Goal: Transaction & Acquisition: Purchase product/service

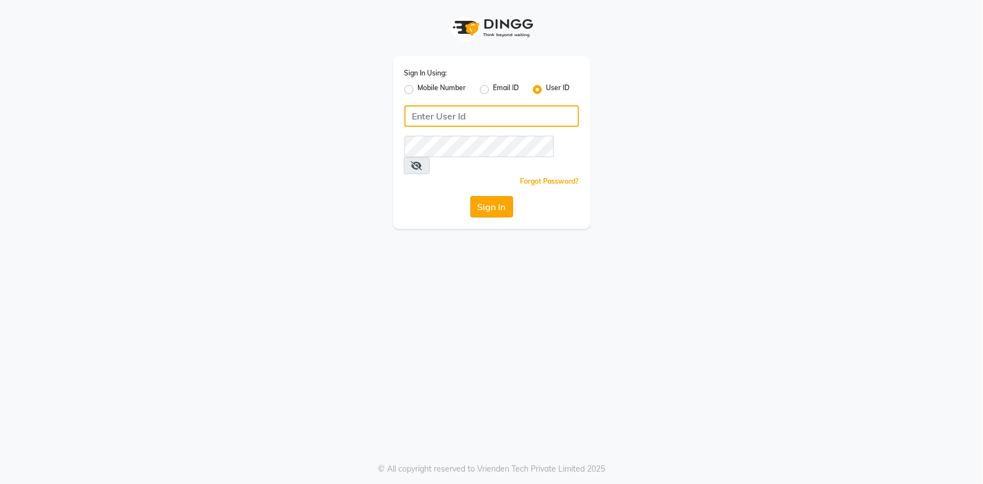
type input "e3346-01"
click at [493, 196] on button "Sign In" at bounding box center [492, 206] width 43 height 21
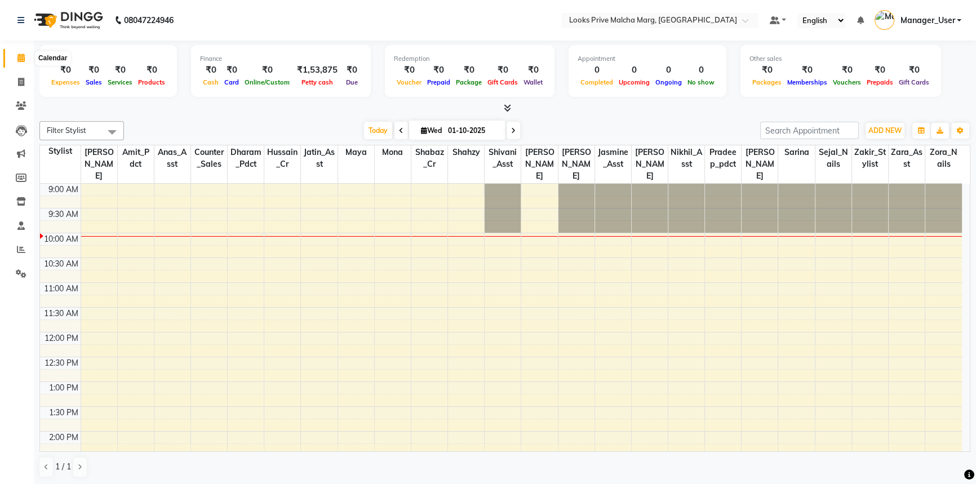
click at [15, 56] on span at bounding box center [21, 58] width 20 height 13
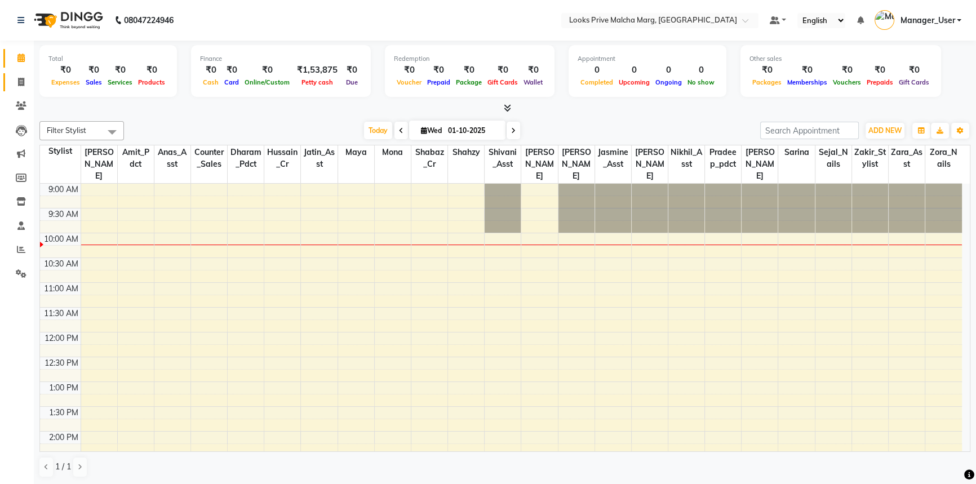
click at [16, 85] on span at bounding box center [21, 82] width 20 height 13
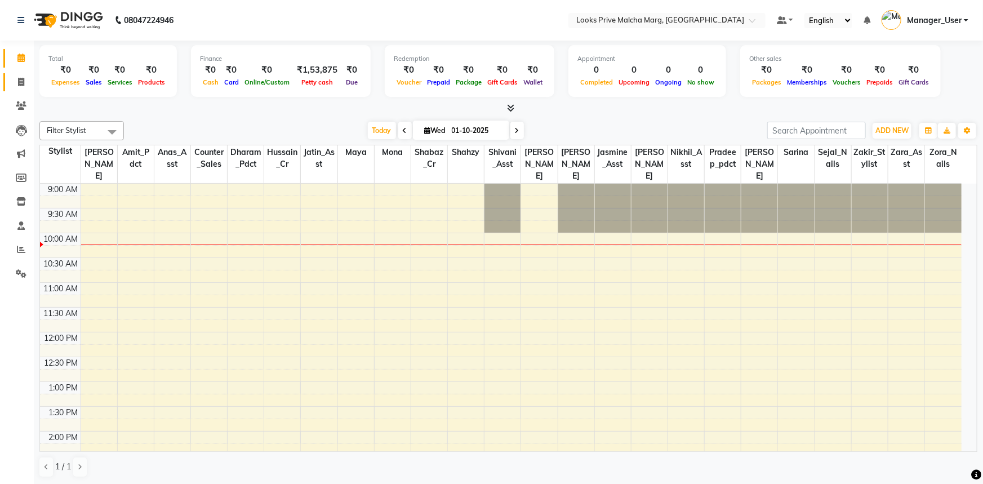
select select "service"
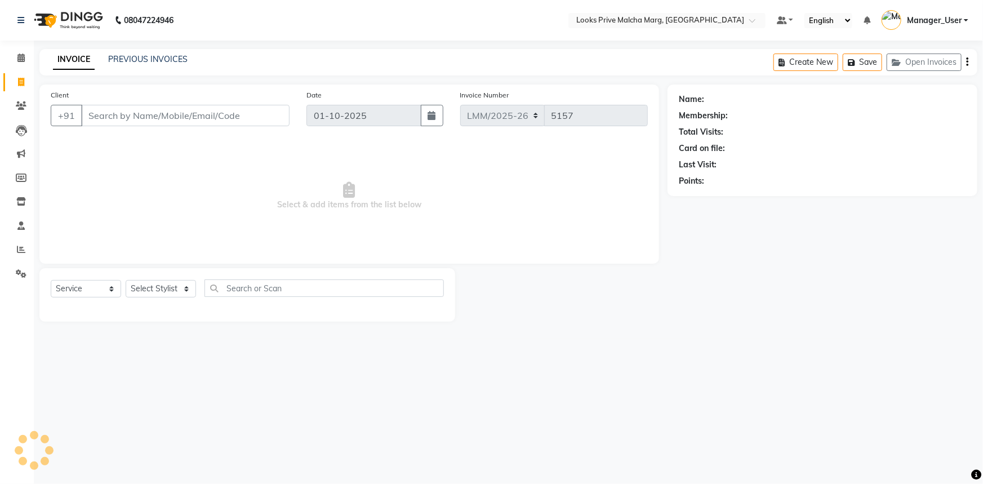
click at [165, 110] on input "Client" at bounding box center [185, 115] width 209 height 21
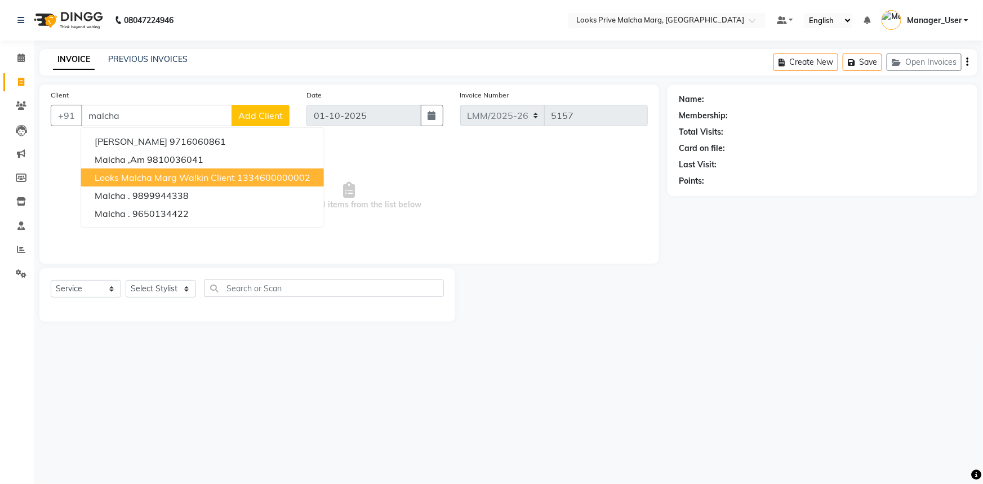
click at [244, 175] on ngb-highlight "1334600000002" at bounding box center [273, 177] width 73 height 11
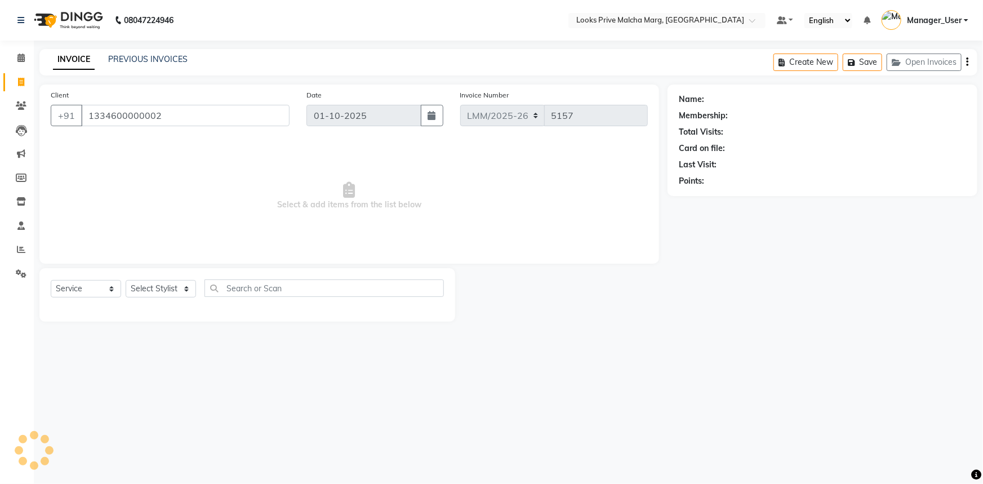
type input "1334600000002"
select select "1: Object"
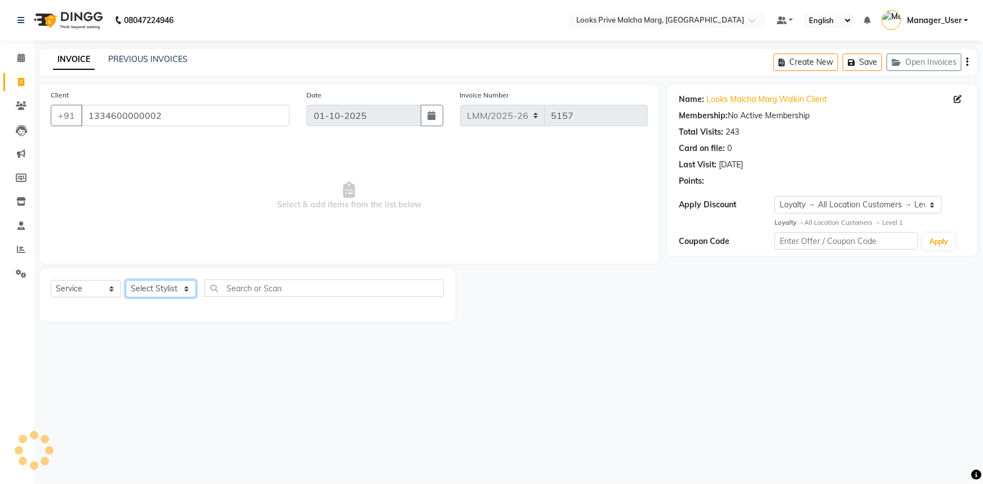
click at [188, 287] on select "Select Stylist [PERSON_NAME] [PERSON_NAME] Anas_Asst Counter_Sales Dharam_Pdct …" at bounding box center [161, 288] width 70 height 17
select select "66967"
click at [126, 280] on select "Select Stylist [PERSON_NAME] [PERSON_NAME] Anas_Asst Counter_Sales Dharam_Pdct …" at bounding box center [161, 288] width 70 height 17
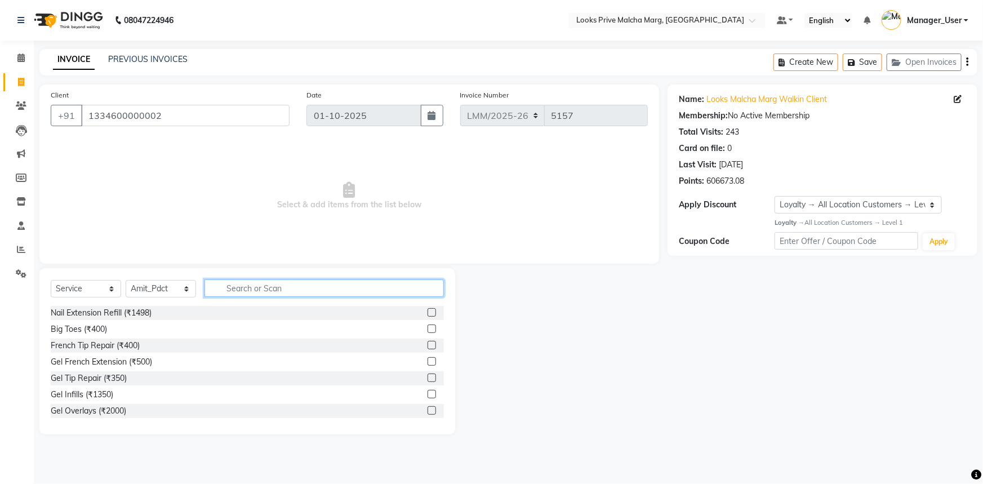
click at [231, 292] on input "text" at bounding box center [325, 288] width 240 height 17
drag, startPoint x: 269, startPoint y: 287, endPoint x: 183, endPoint y: 309, distance: 89.4
click at [183, 309] on div "Select Service Product Membership Package Voucher Prepaid Gift Card Select Styl…" at bounding box center [247, 351] width 416 height 166
type input "wash"
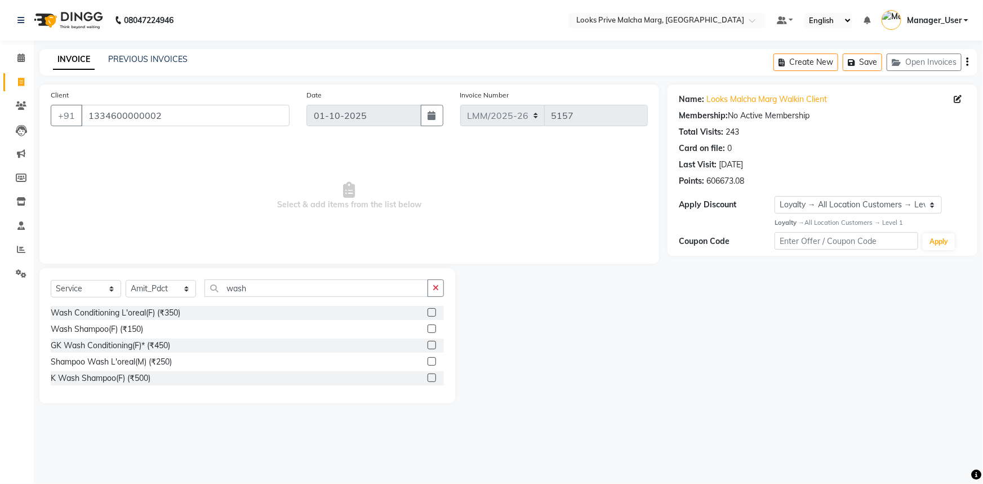
click at [434, 376] on label at bounding box center [432, 378] width 8 height 8
click at [434, 376] on input "checkbox" at bounding box center [431, 378] width 7 height 7
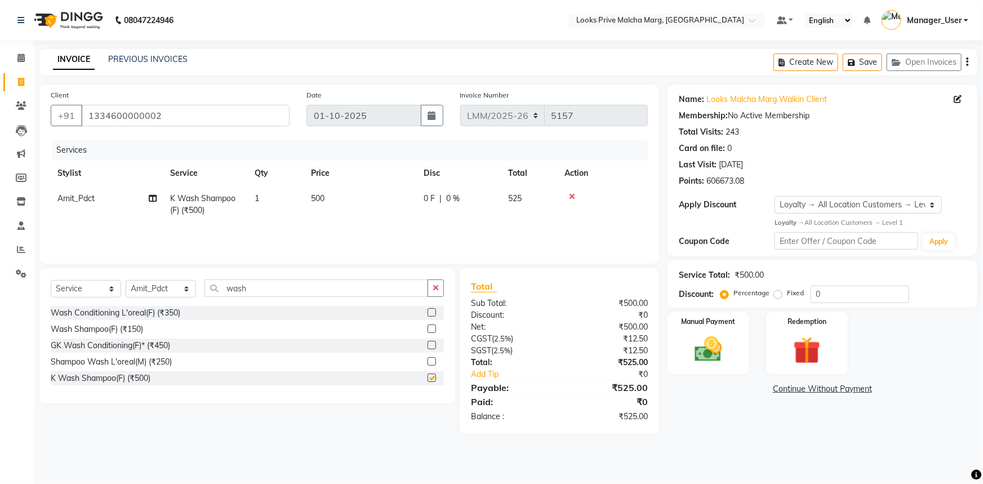
checkbox input "false"
drag, startPoint x: 330, startPoint y: 198, endPoint x: 341, endPoint y: 198, distance: 11.3
click at [330, 198] on td "500" at bounding box center [360, 204] width 113 height 37
select select "66967"
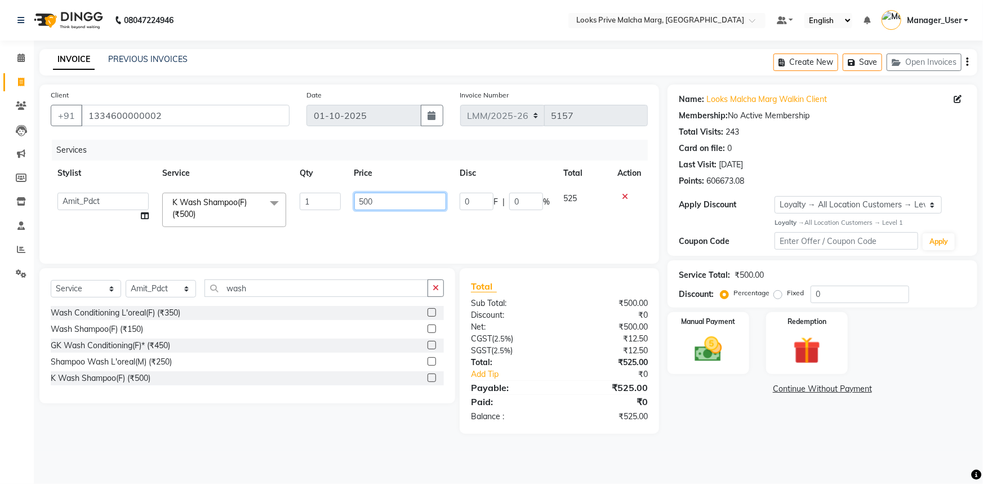
drag, startPoint x: 380, startPoint y: 202, endPoint x: 345, endPoint y: 207, distance: 34.7
click at [345, 207] on tr "Akbar_pdct [PERSON_NAME] Anas_Asst Counter_Sales Dharam_Pdct Hussain_Cr Jasmine…" at bounding box center [349, 210] width 597 height 48
type input "700"
click at [546, 232] on div "Services Stylist Service Qty Price Disc Total Action Akbar_pdct [PERSON_NAME] A…" at bounding box center [349, 196] width 597 height 113
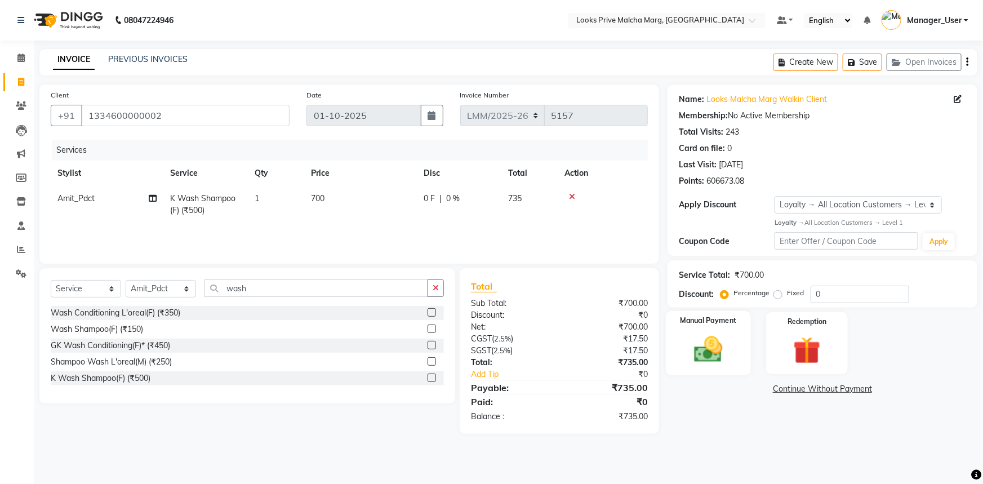
click at [710, 353] on img at bounding box center [709, 349] width 46 height 33
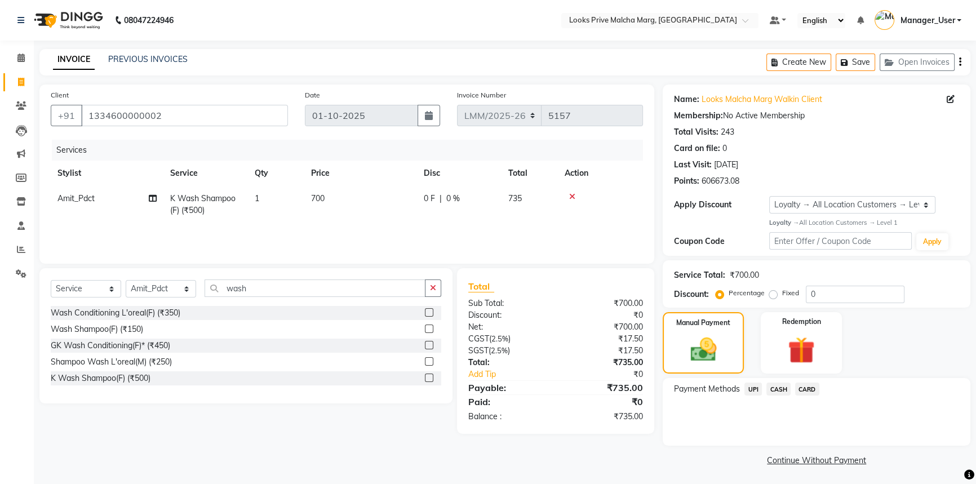
click at [755, 385] on span "UPI" at bounding box center [752, 389] width 17 height 13
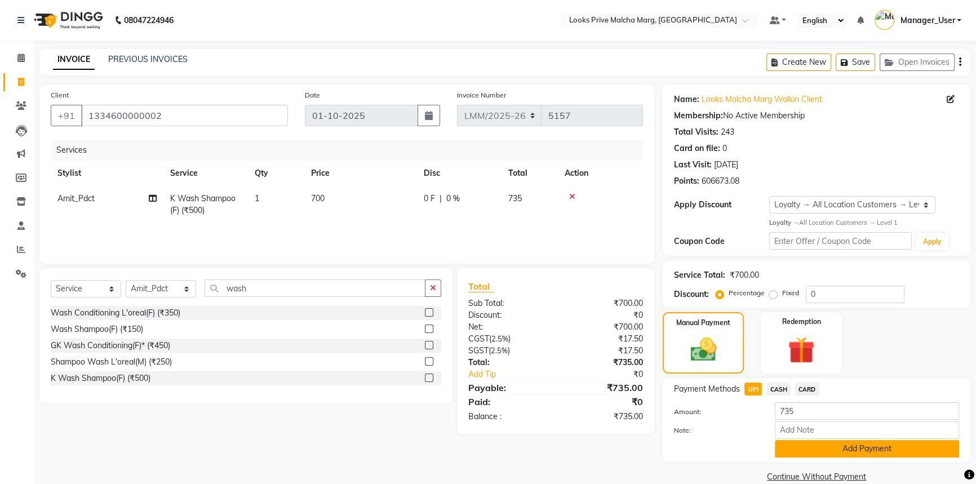
click at [870, 450] on button "Add Payment" at bounding box center [867, 448] width 184 height 17
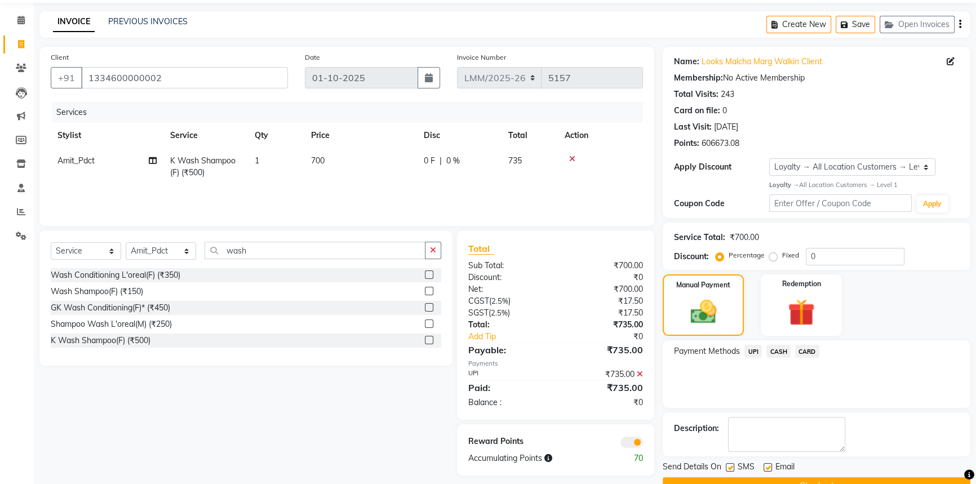
scroll to position [65, 0]
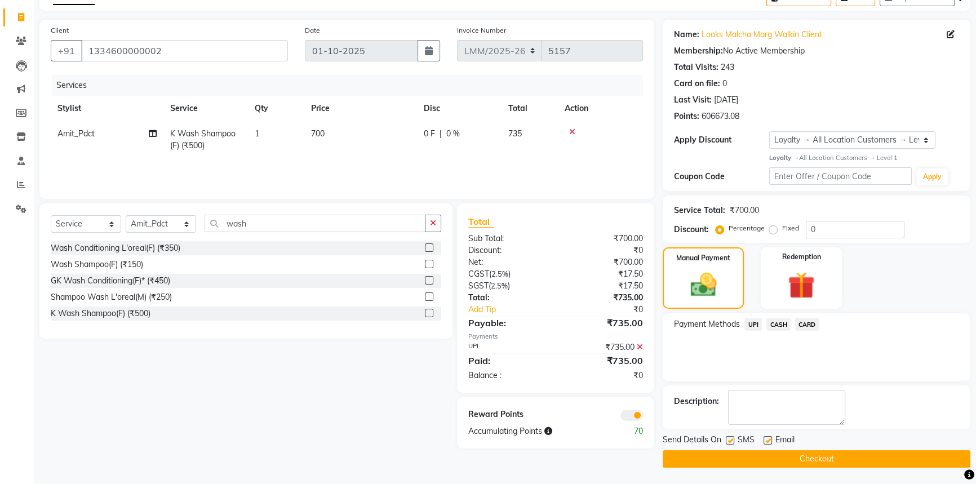
click at [770, 462] on button "Checkout" at bounding box center [817, 458] width 308 height 17
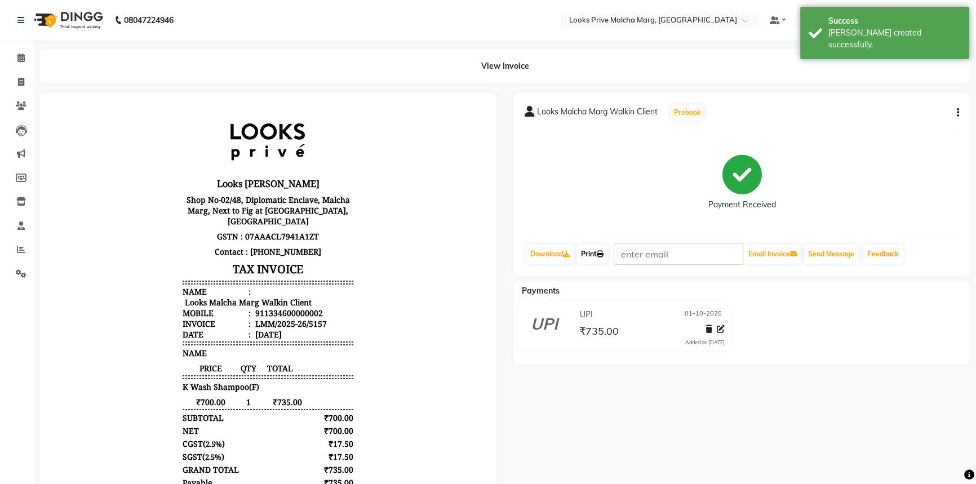
click at [589, 255] on link "Print" at bounding box center [593, 254] width 32 height 19
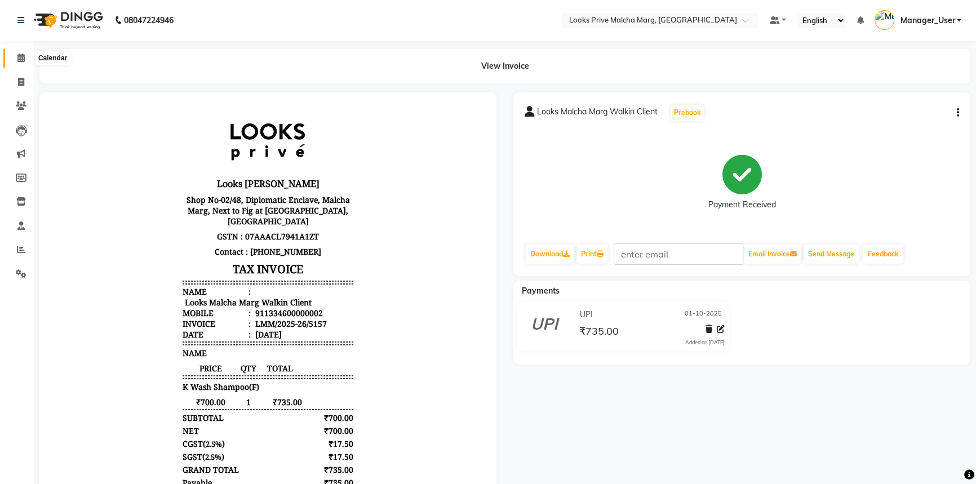
click at [19, 54] on icon at bounding box center [20, 58] width 7 height 8
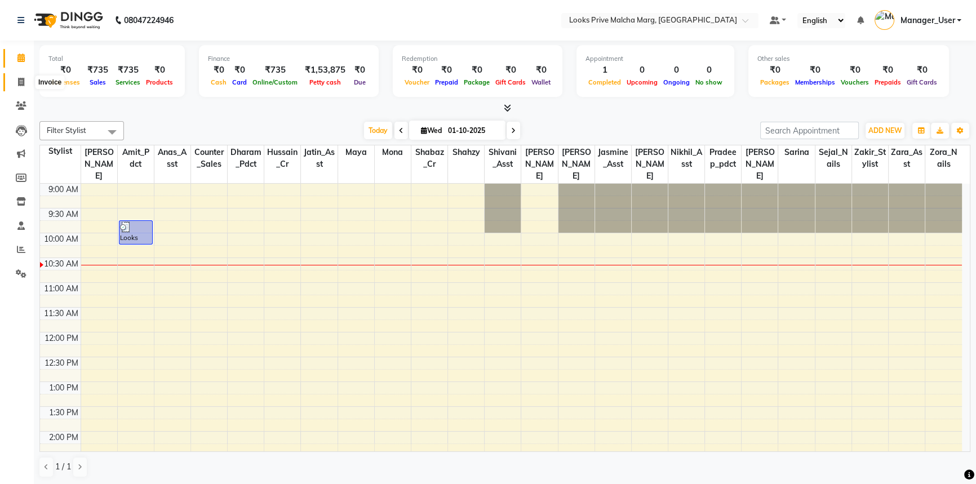
click at [19, 81] on icon at bounding box center [21, 82] width 6 height 8
select select "service"
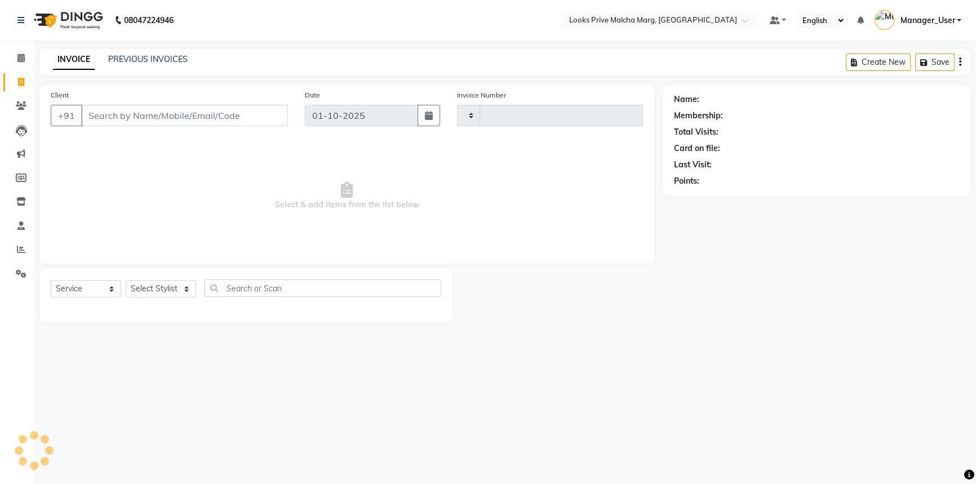
type input "5158"
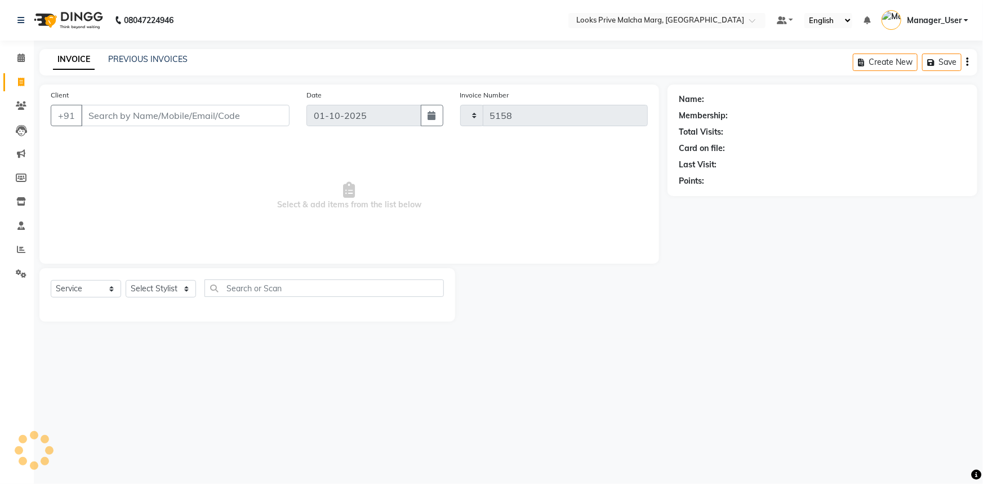
select select "7648"
click at [138, 111] on input "Client" at bounding box center [185, 115] width 209 height 21
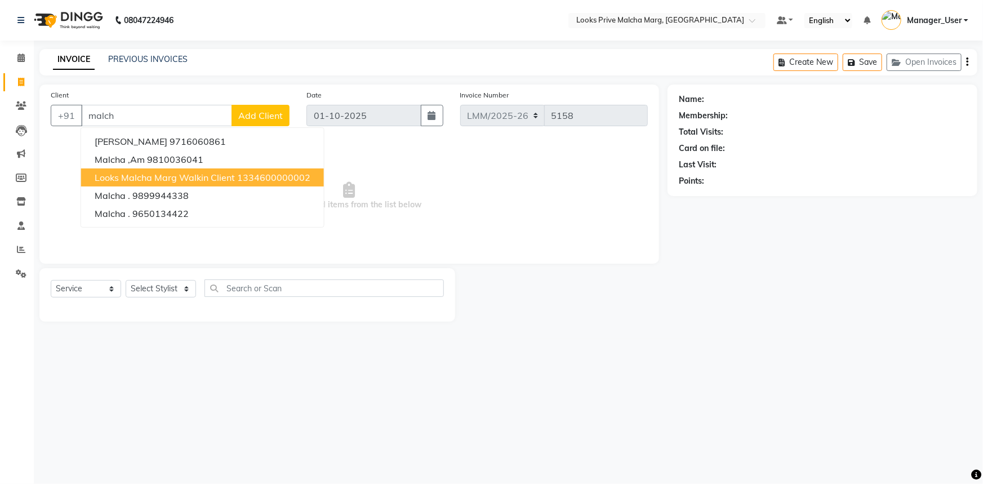
click at [175, 172] on span "Looks Malcha Marg Walkin Client" at bounding box center [165, 177] width 140 height 11
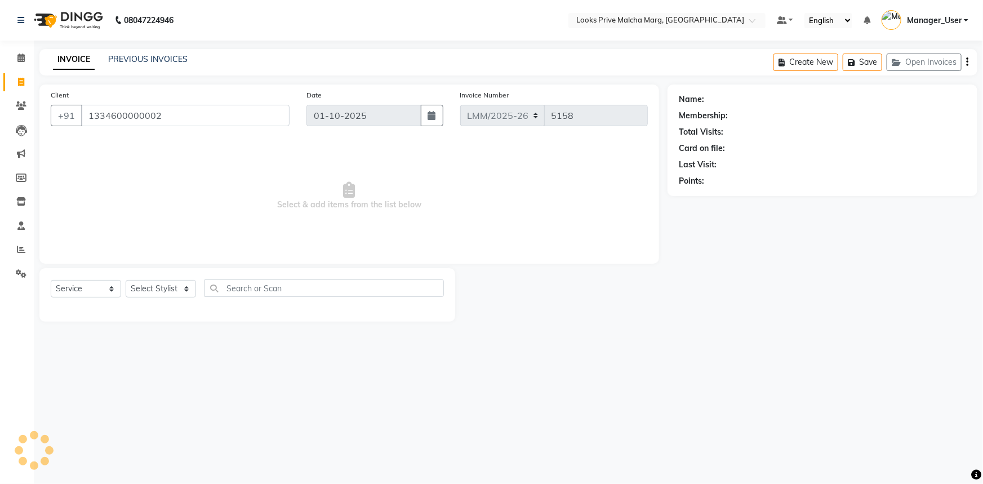
type input "1334600000002"
select select "1: Object"
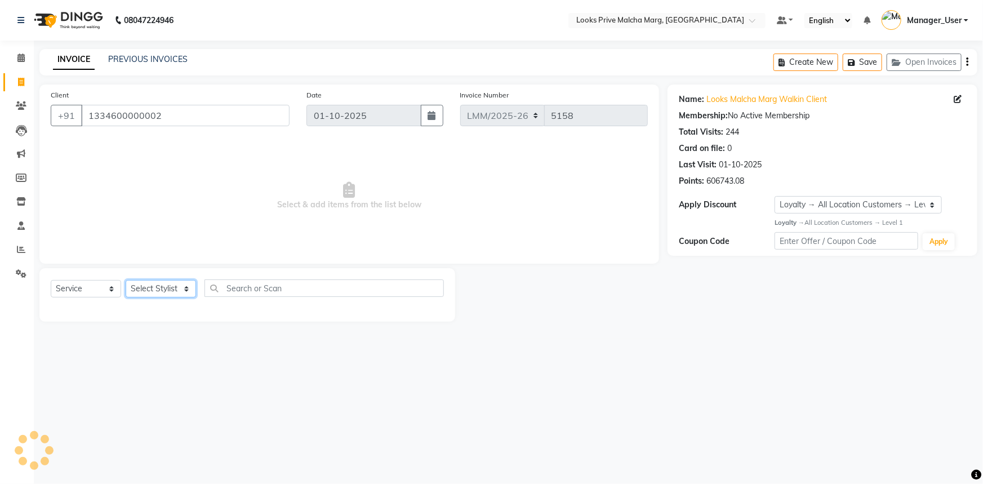
click at [168, 281] on select "Select Stylist [PERSON_NAME] [PERSON_NAME] Anas_Asst Counter_Sales Dharam_Pdct …" at bounding box center [161, 288] width 70 height 17
select select "66957"
click at [126, 280] on select "Select Stylist [PERSON_NAME] [PERSON_NAME] Anas_Asst Counter_Sales Dharam_Pdct …" at bounding box center [161, 288] width 70 height 17
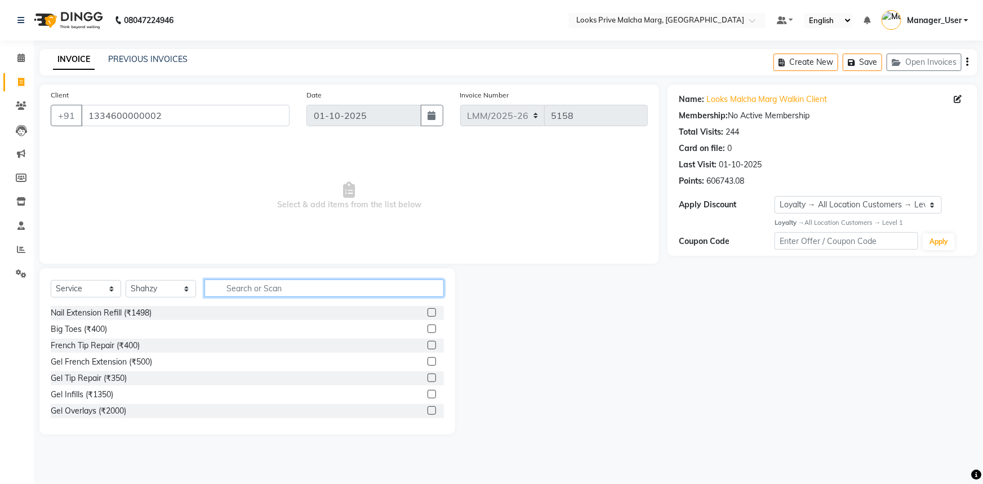
drag, startPoint x: 271, startPoint y: 291, endPoint x: 271, endPoint y: 266, distance: 24.8
click at [271, 272] on div "Select Service Product Membership Package Voucher Prepaid Gift Card Select Styl…" at bounding box center [247, 351] width 416 height 166
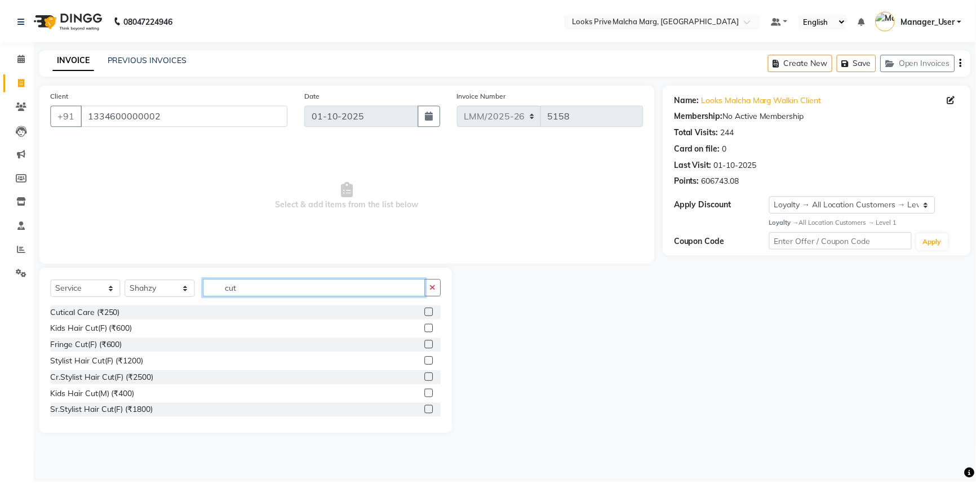
scroll to position [51, 0]
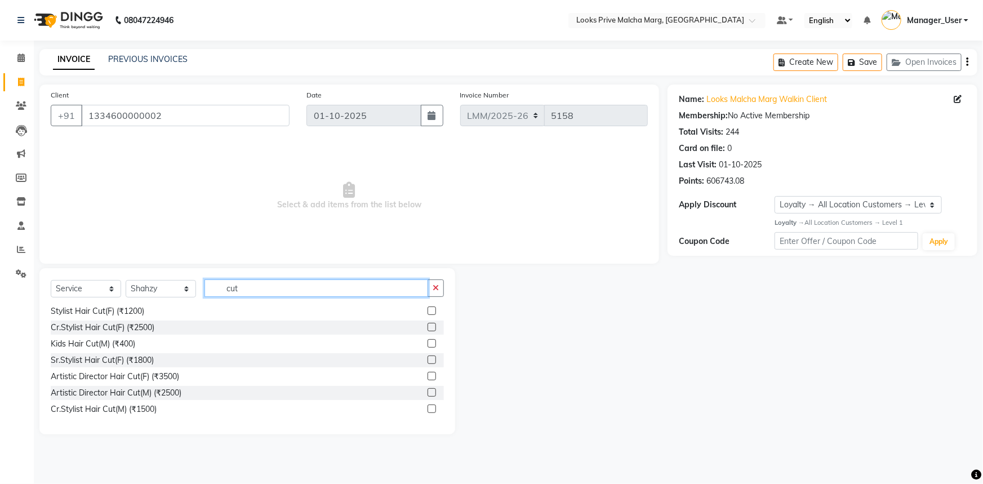
type input "cut"
click at [428, 392] on label at bounding box center [432, 392] width 8 height 8
click at [428, 392] on input "checkbox" at bounding box center [431, 392] width 7 height 7
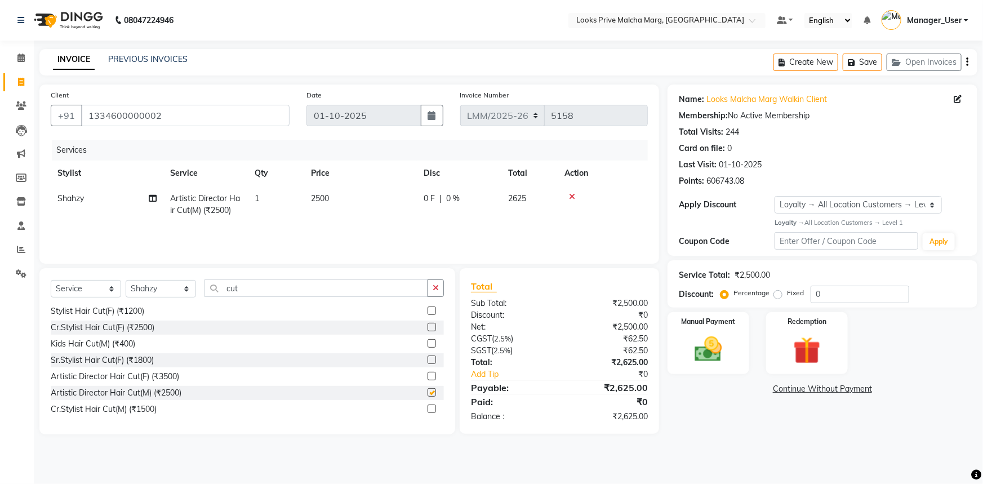
checkbox input "false"
click at [717, 348] on img at bounding box center [709, 349] width 46 height 33
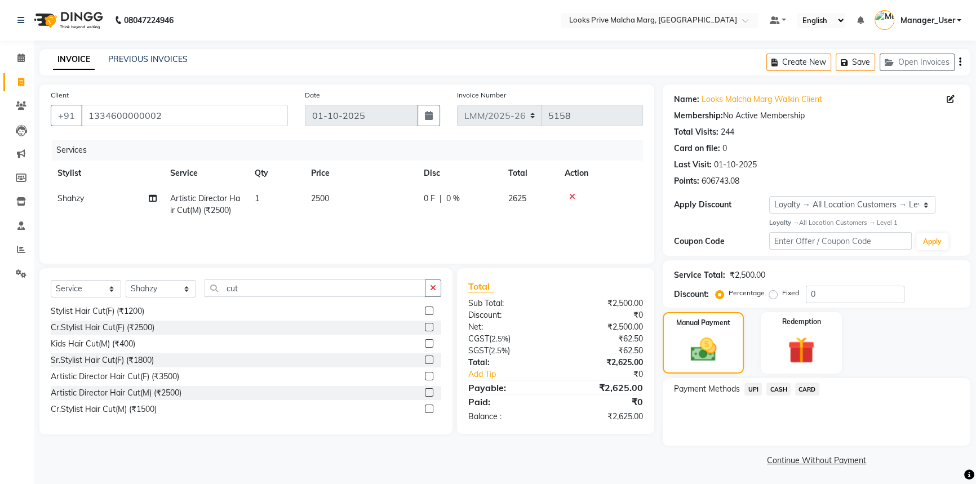
click at [755, 390] on span "UPI" at bounding box center [752, 389] width 17 height 13
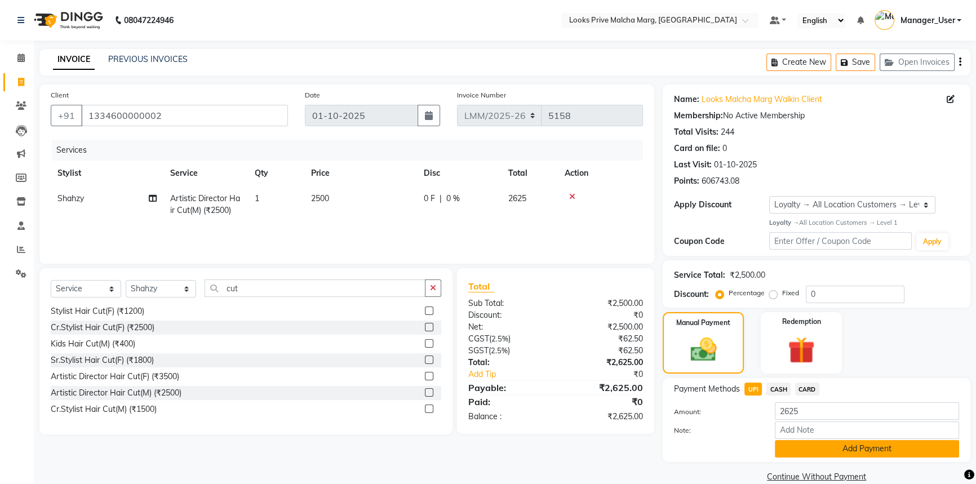
click at [820, 449] on button "Add Payment" at bounding box center [867, 448] width 184 height 17
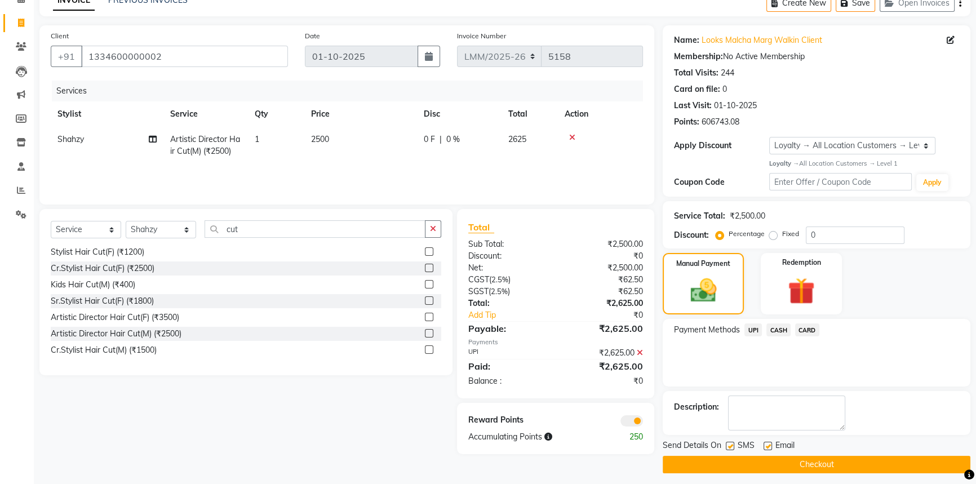
scroll to position [65, 0]
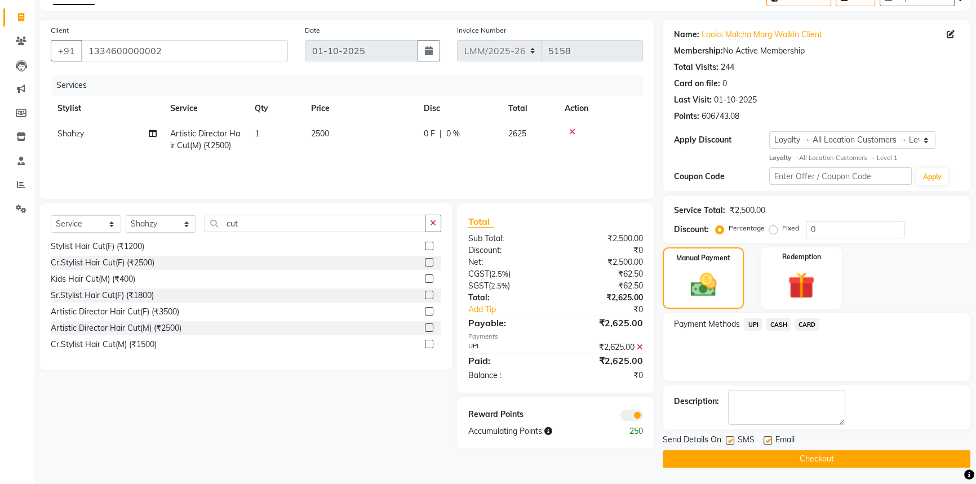
click at [713, 456] on button "Checkout" at bounding box center [817, 458] width 308 height 17
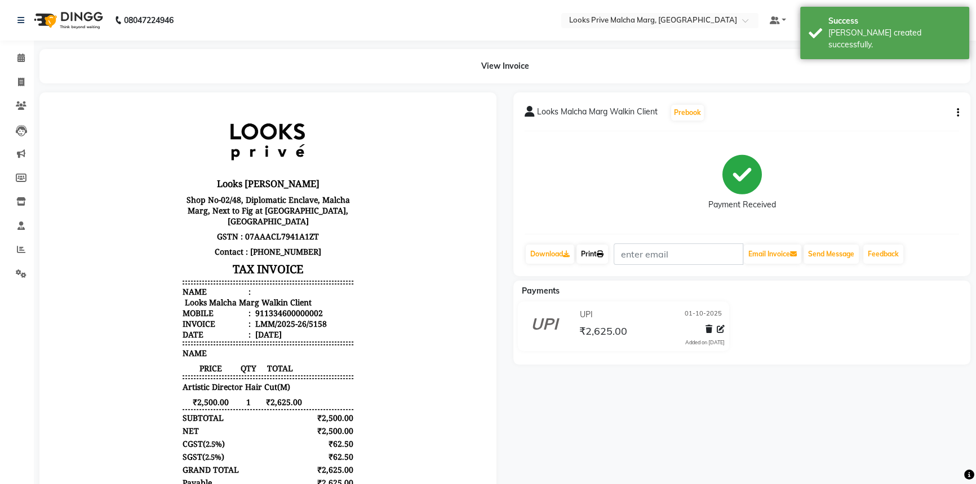
click at [593, 252] on link "Print" at bounding box center [593, 254] width 32 height 19
drag, startPoint x: 17, startPoint y: 57, endPoint x: 25, endPoint y: 69, distance: 13.4
click at [18, 57] on icon at bounding box center [20, 58] width 7 height 8
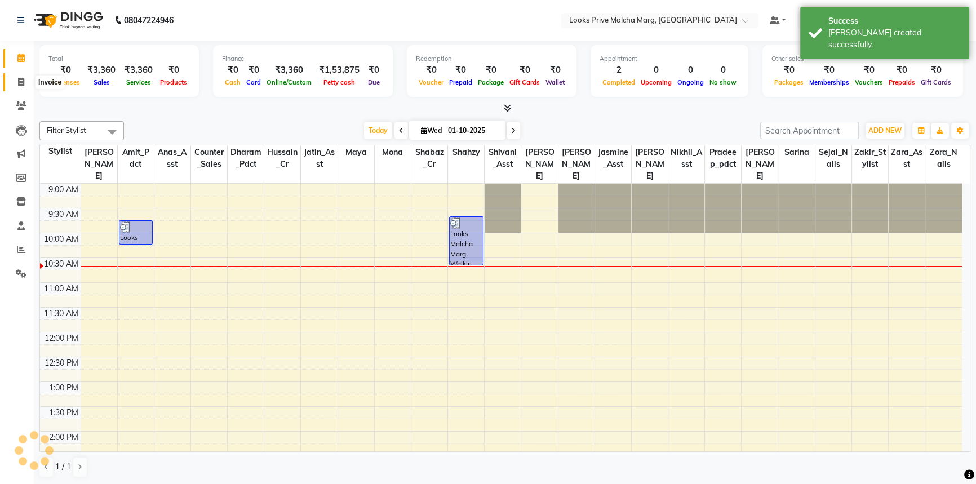
click at [18, 81] on icon at bounding box center [21, 82] width 6 height 8
select select "service"
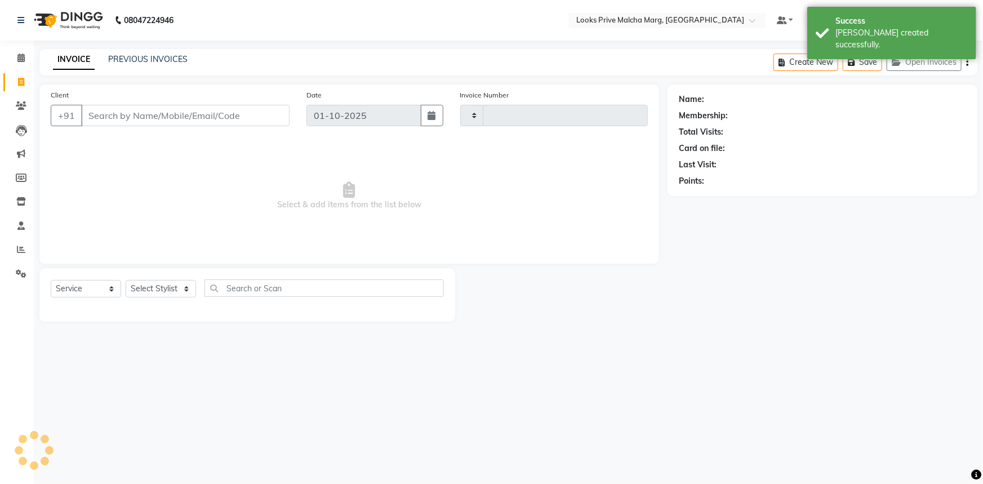
type input "5159"
select select "7648"
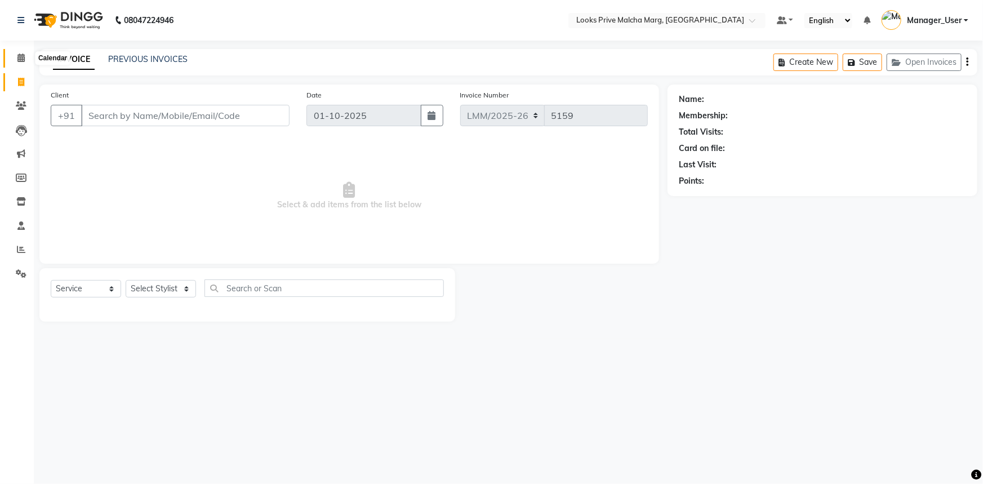
click at [21, 58] on icon at bounding box center [20, 58] width 7 height 8
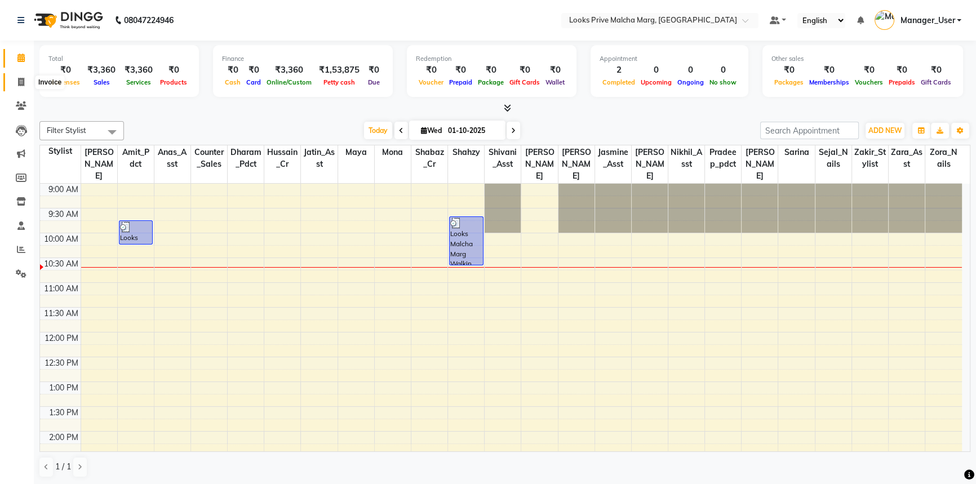
click at [23, 80] on icon at bounding box center [21, 82] width 6 height 8
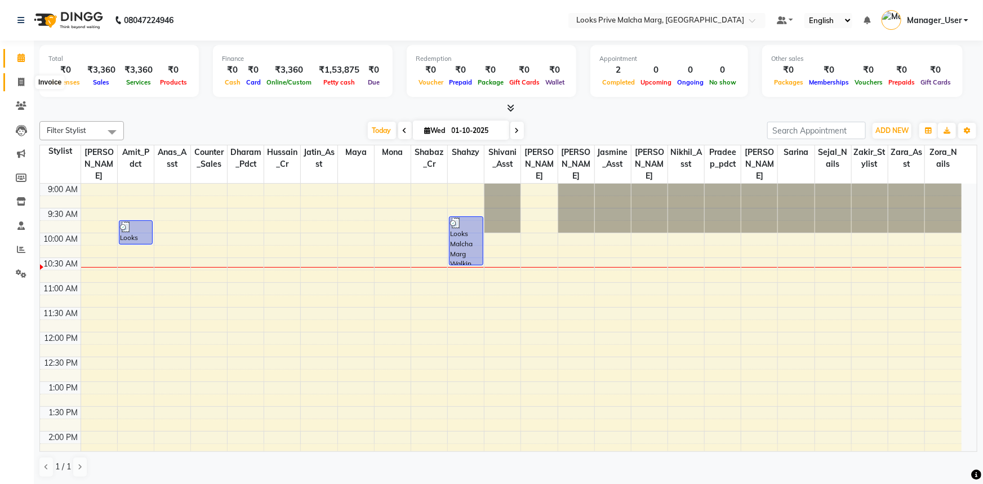
select select "service"
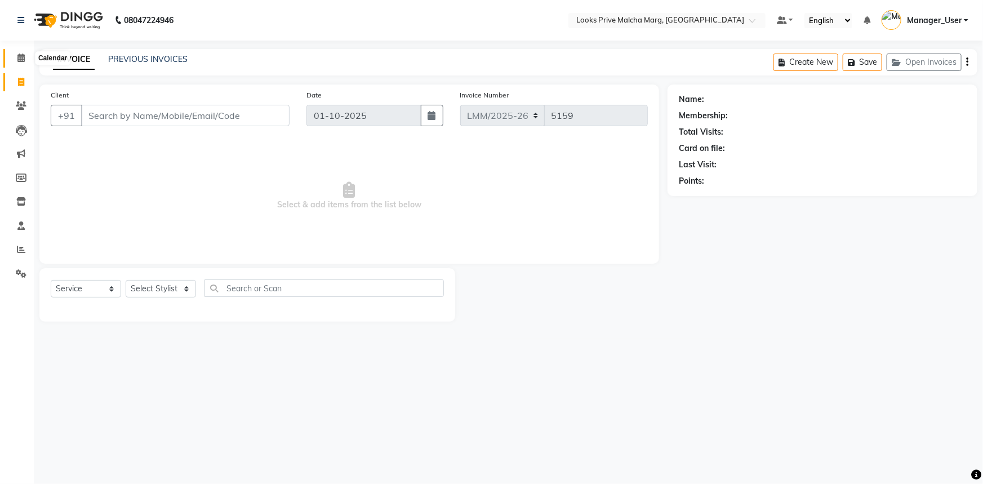
click at [19, 56] on icon at bounding box center [20, 58] width 7 height 8
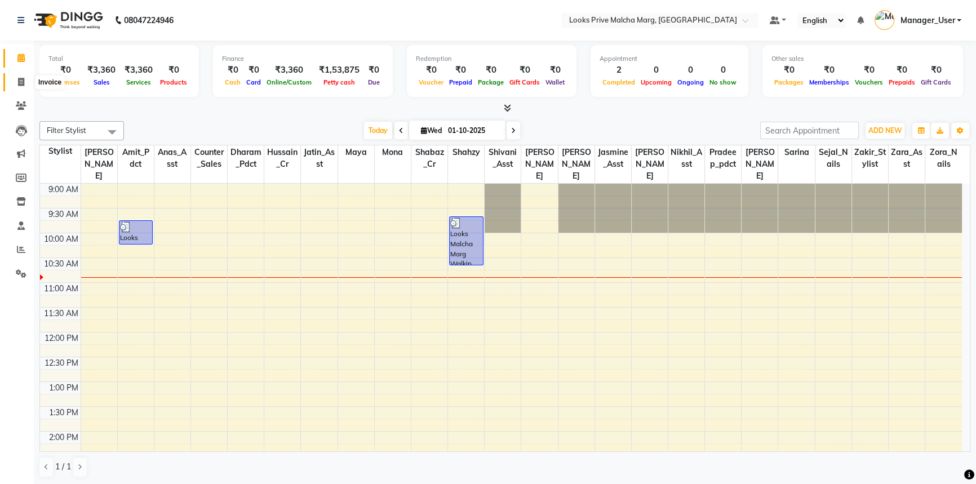
click at [21, 81] on icon at bounding box center [21, 82] width 6 height 8
select select "service"
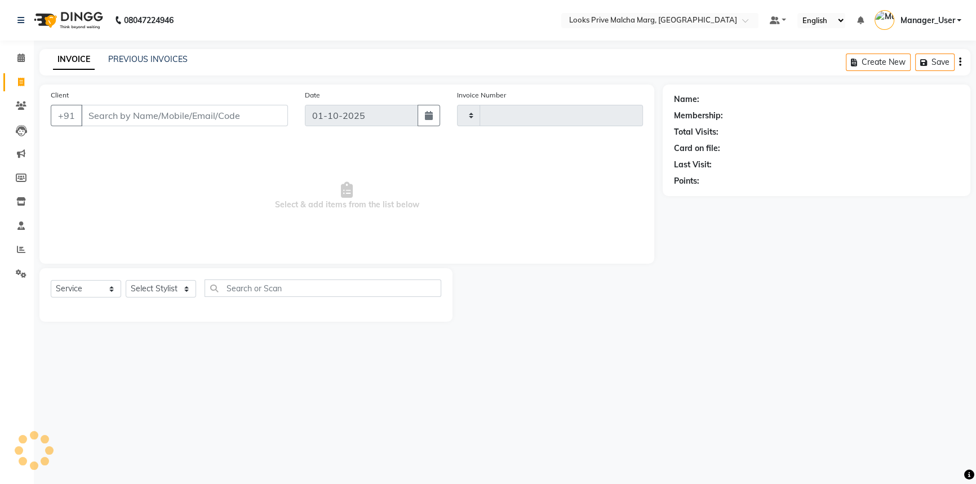
type input "5159"
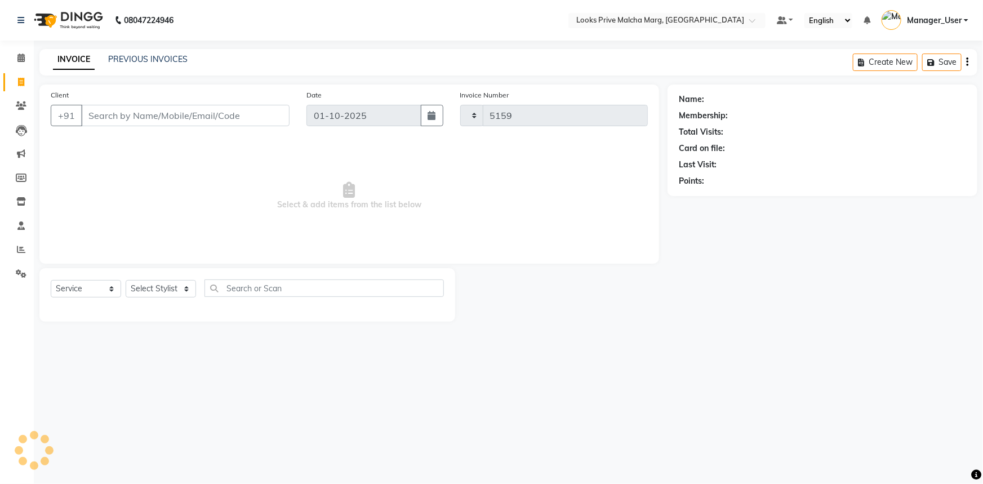
select select "7648"
click at [20, 58] on icon at bounding box center [20, 58] width 7 height 8
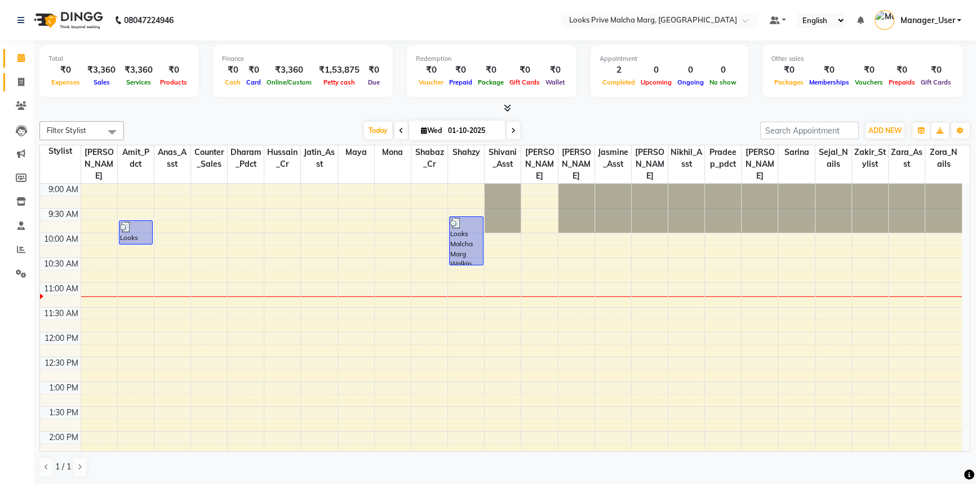
click at [16, 81] on span at bounding box center [21, 82] width 20 height 13
select select "service"
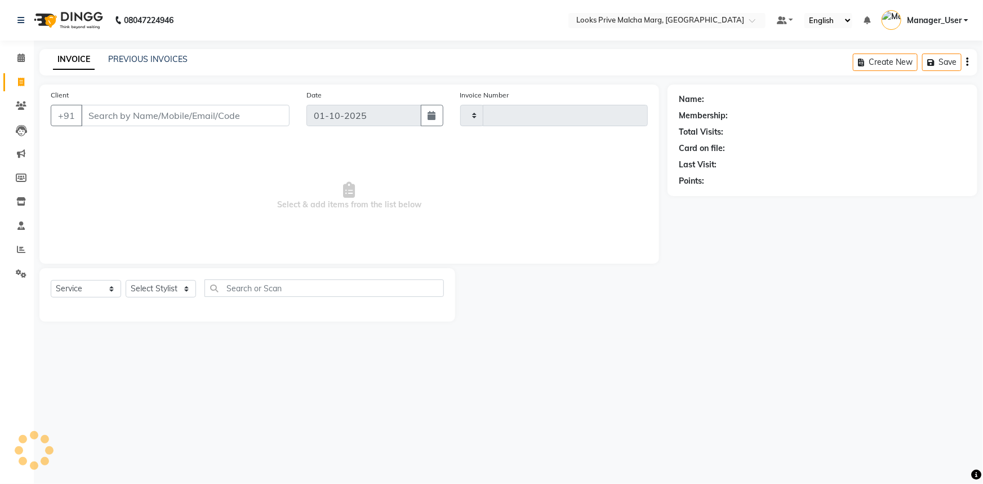
type input "5159"
select select "7648"
click at [107, 112] on input "Client" at bounding box center [185, 115] width 209 height 21
